Goal: Information Seeking & Learning: Learn about a topic

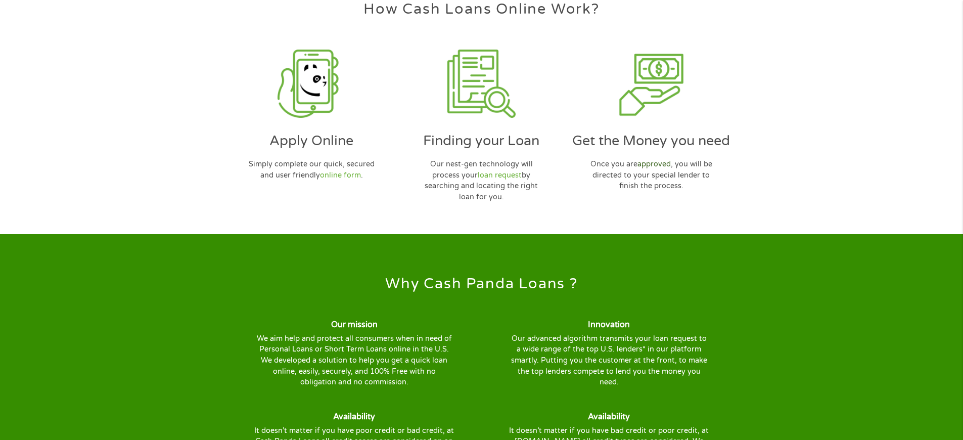
scroll to position [3130, 0]
